Goal: Task Accomplishment & Management: Complete application form

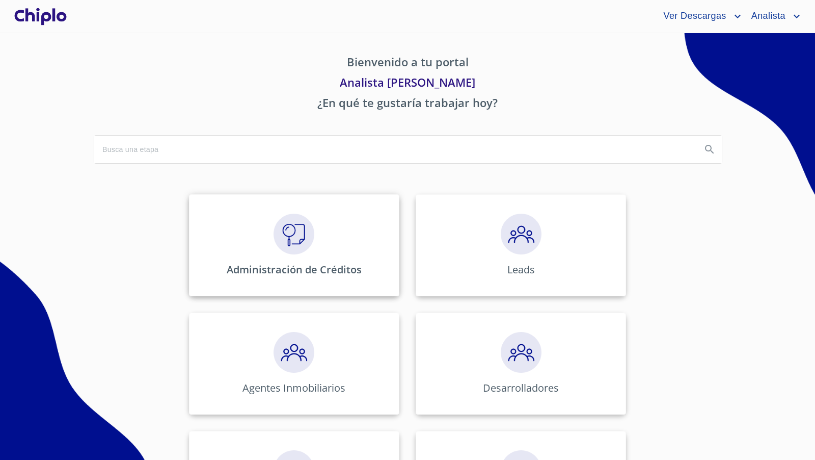
click at [286, 248] on img at bounding box center [294, 234] width 41 height 41
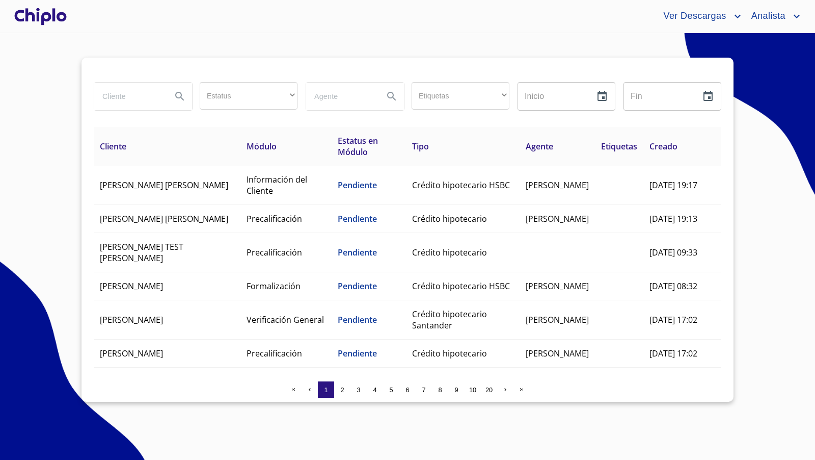
click at [140, 96] on input "search" at bounding box center [128, 97] width 69 height 28
type input "e"
type input "alba"
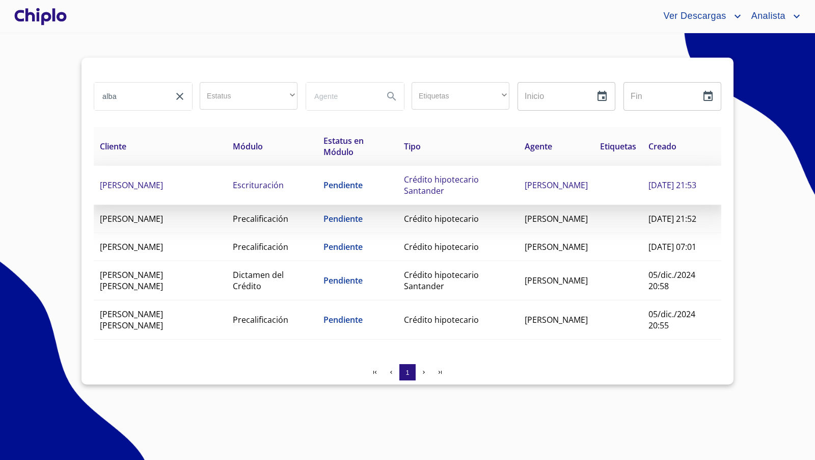
click at [190, 184] on td "ALBA CECILIA ARREDONDO CUEVAS" at bounding box center [160, 185] width 133 height 39
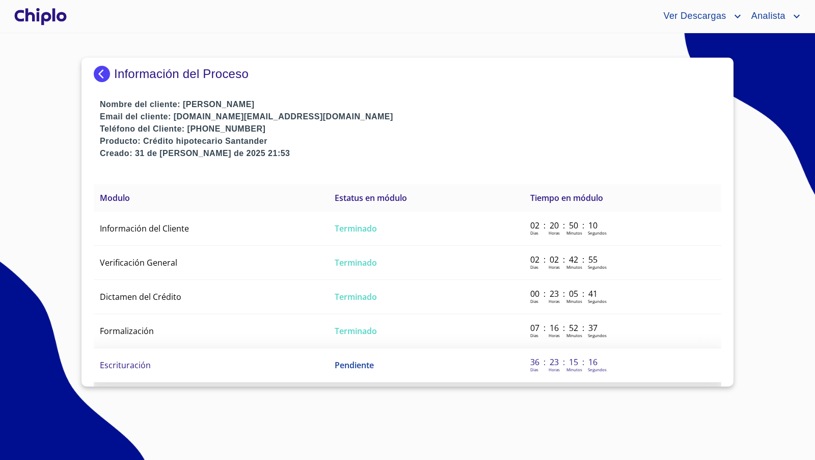
click at [215, 358] on td "Escrituración" at bounding box center [211, 365] width 235 height 34
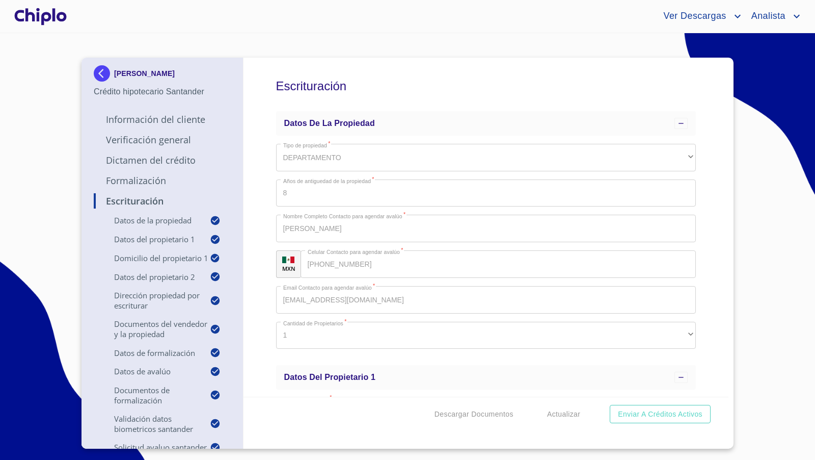
click at [709, 265] on div "Escrituración Datos de la propiedad Tipo de propiedad   * DEPARTAMENTO ​ Años d…" at bounding box center [487, 227] width 486 height 339
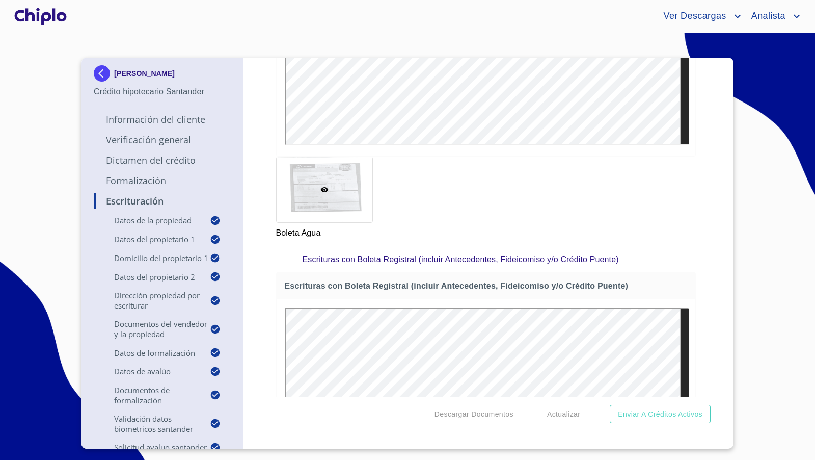
scroll to position [8478, 0]
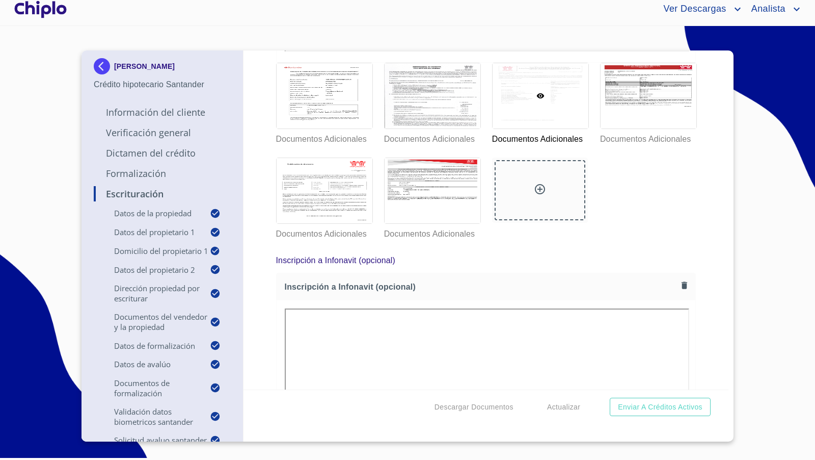
click at [702, 245] on div "Escrituración Datos de la propiedad Tipo de propiedad   * DEPARTAMENTO ​ Años d…" at bounding box center [487, 219] width 486 height 339
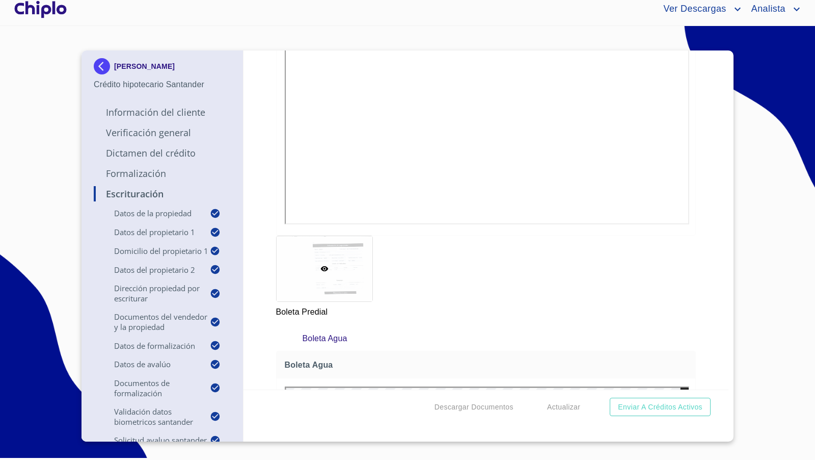
scroll to position [4605, 0]
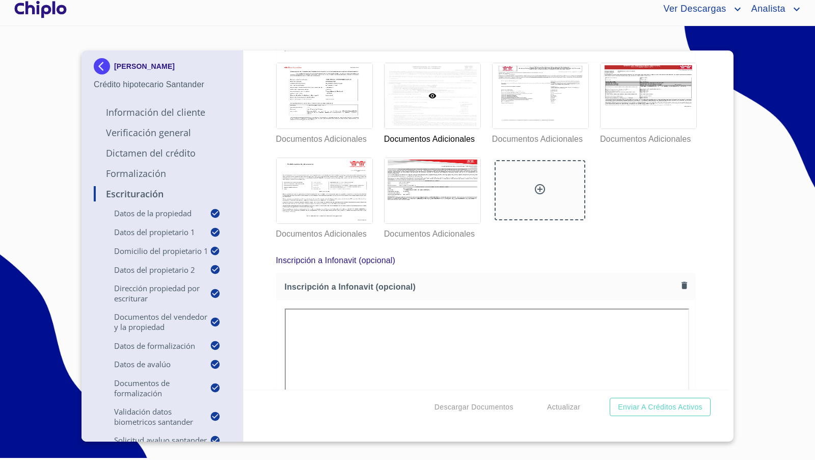
scroll to position [0, 0]
click at [44, 12] on div at bounding box center [40, 9] width 57 height 33
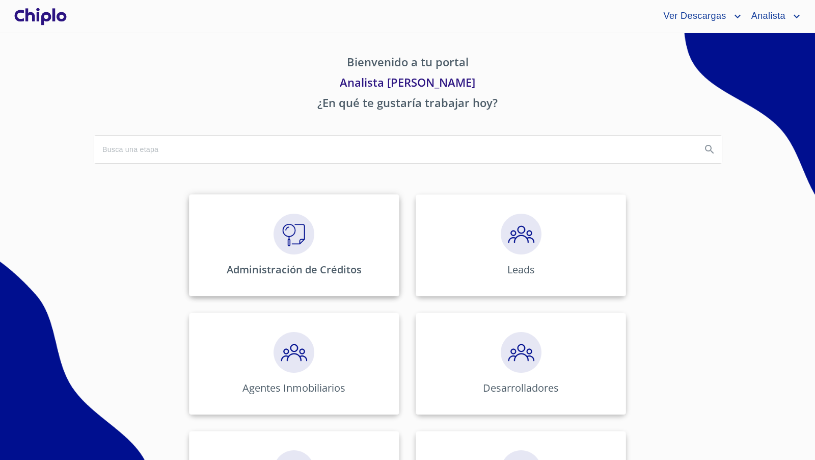
click at [278, 260] on div "Administración de Créditos" at bounding box center [294, 245] width 210 height 102
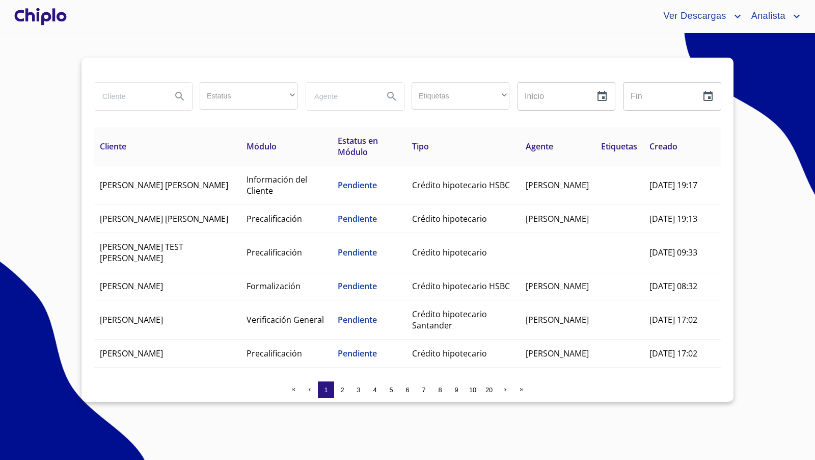
click at [135, 95] on input "search" at bounding box center [128, 97] width 69 height 28
type input "santia"
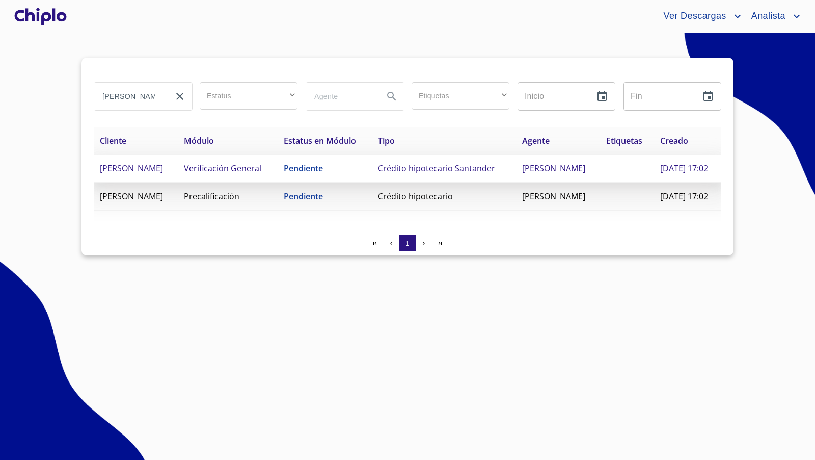
click at [139, 182] on td "SANTIAGO MASSIMI REVELO" at bounding box center [136, 168] width 84 height 28
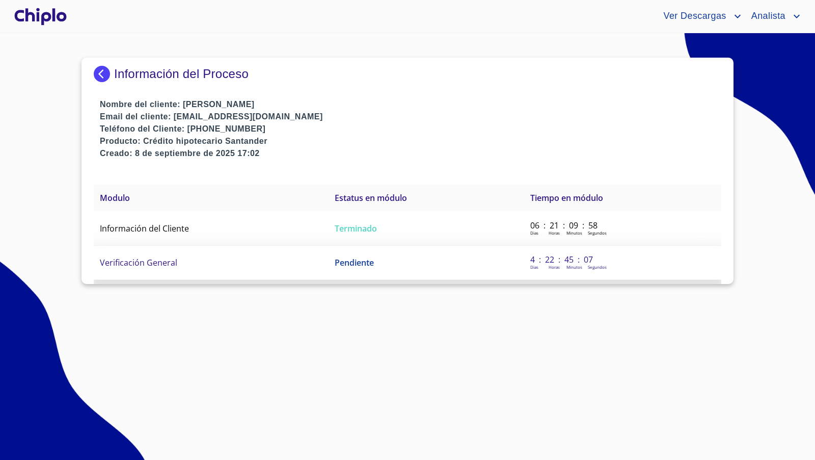
click at [185, 259] on td "Verificación General" at bounding box center [211, 263] width 235 height 34
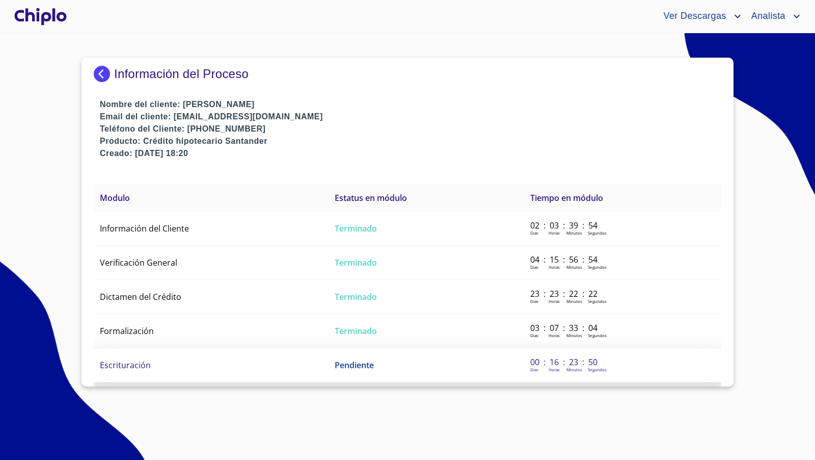
click at [126, 368] on td "Escrituración" at bounding box center [211, 365] width 235 height 34
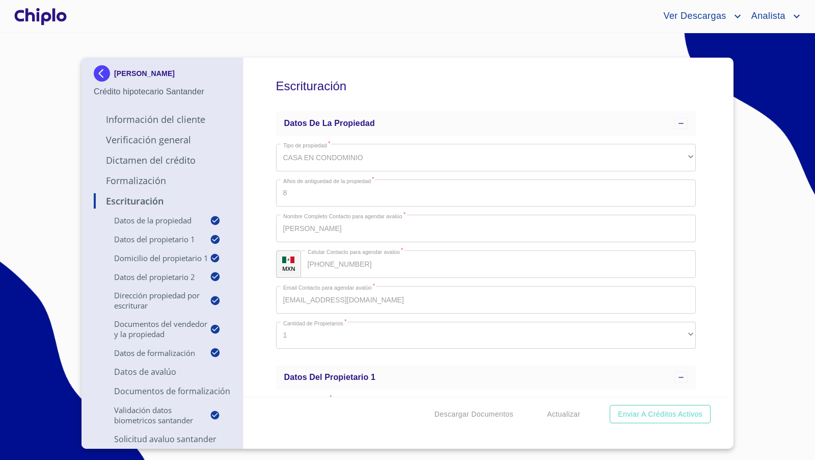
click at [707, 253] on div "Escrituración Datos de la propiedad Tipo de propiedad   * CASA EN CONDOMINIO ​ …" at bounding box center [487, 227] width 486 height 339
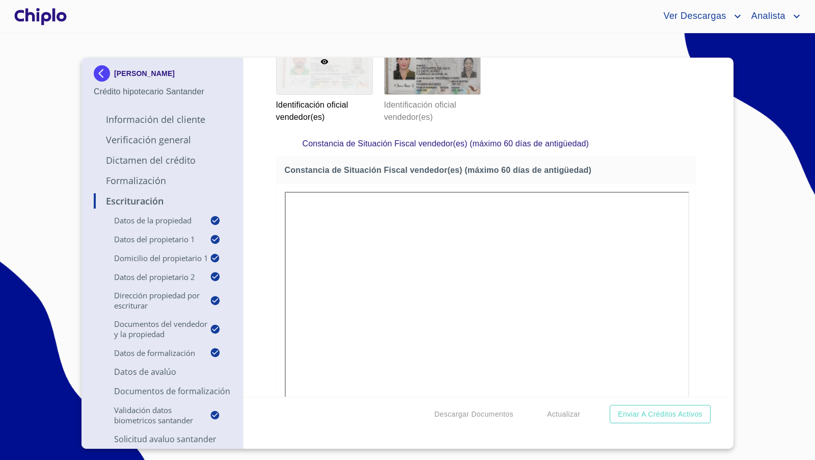
scroll to position [1549, 0]
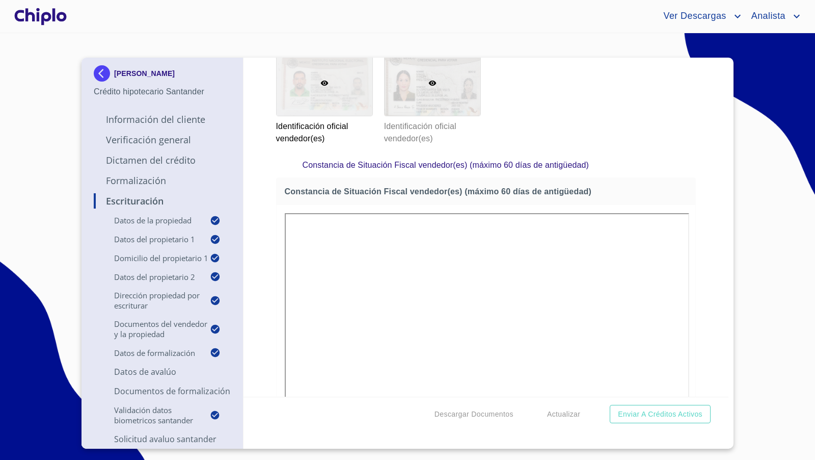
click at [458, 116] on div at bounding box center [433, 82] width 96 height 65
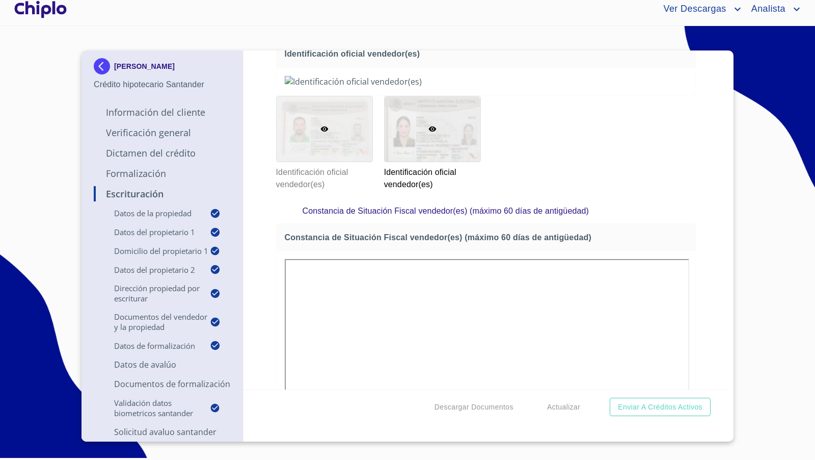
click at [353, 162] on div at bounding box center [325, 128] width 96 height 65
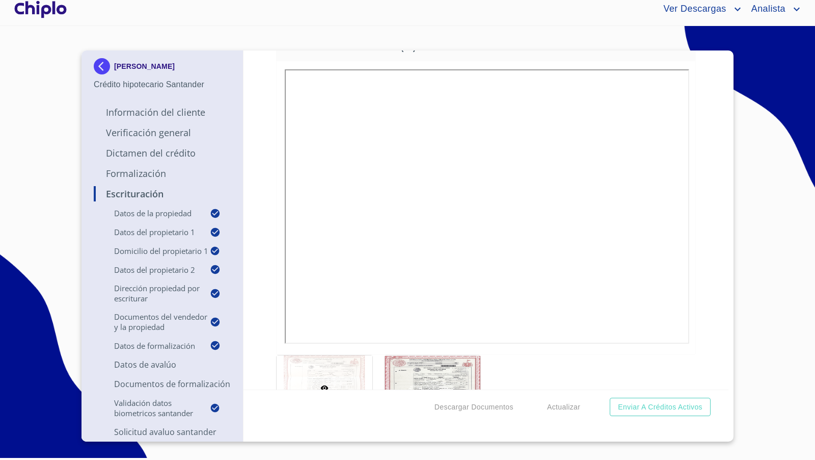
scroll to position [2167, 0]
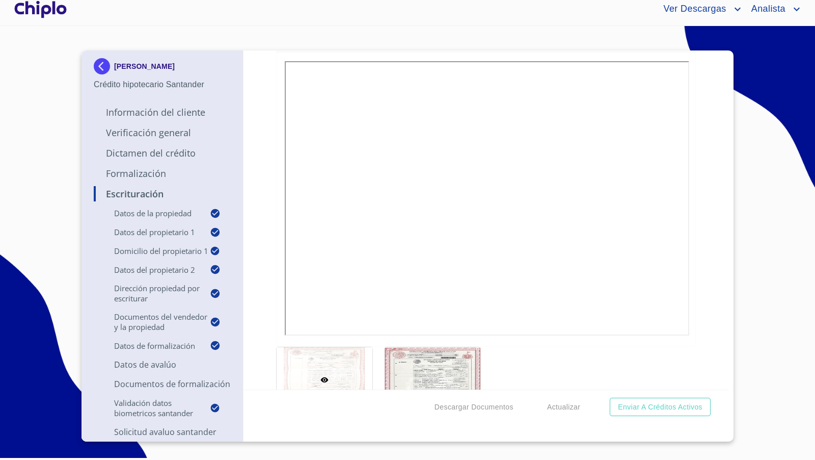
click at [706, 296] on div "Escrituración Datos de la propiedad Tipo de propiedad   * CASA EN CONDOMINIO ​ …" at bounding box center [487, 219] width 486 height 339
click at [702, 303] on div "Escrituración Datos de la propiedad Tipo de propiedad   * CASA EN CONDOMINIO ​ …" at bounding box center [487, 219] width 486 height 339
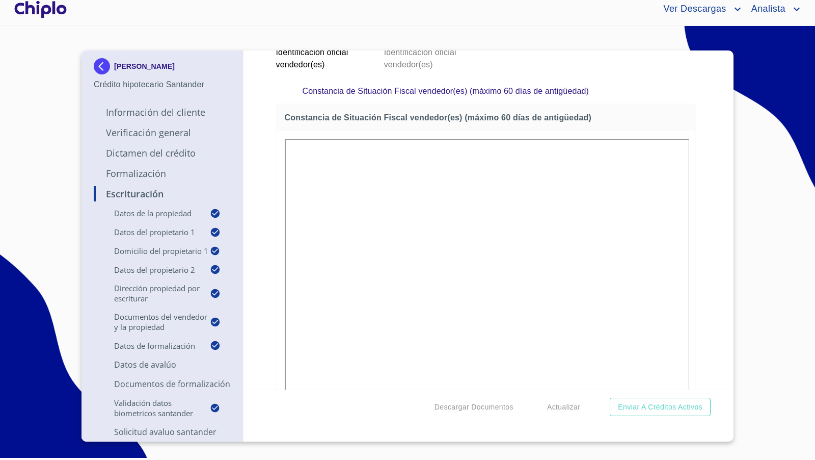
click at [460, 42] on div at bounding box center [433, 9] width 96 height 65
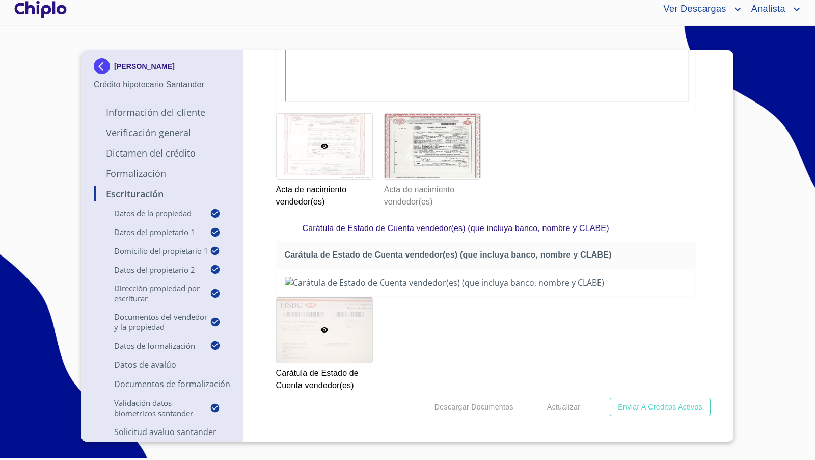
scroll to position [2406, 0]
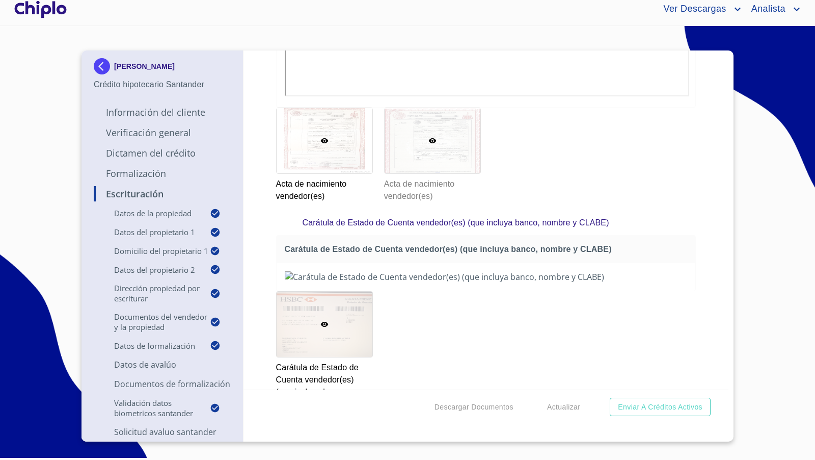
click at [436, 173] on div at bounding box center [433, 140] width 96 height 65
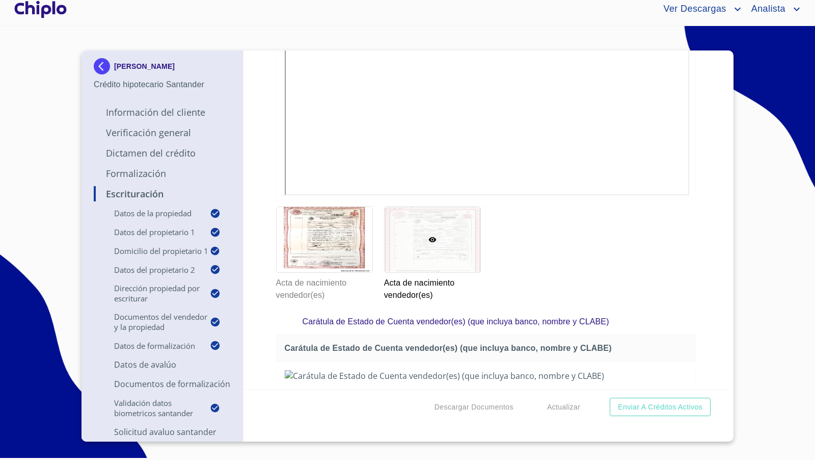
scroll to position [2304, 0]
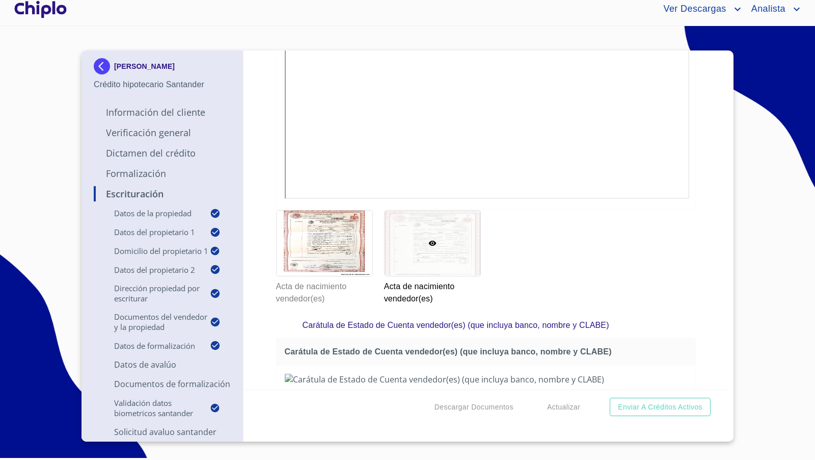
click at [696, 254] on div "Escrituración Datos de la propiedad Tipo de propiedad   * CASA EN CONDOMINIO ​ …" at bounding box center [487, 219] width 486 height 339
